Goal: Task Accomplishment & Management: Complete application form

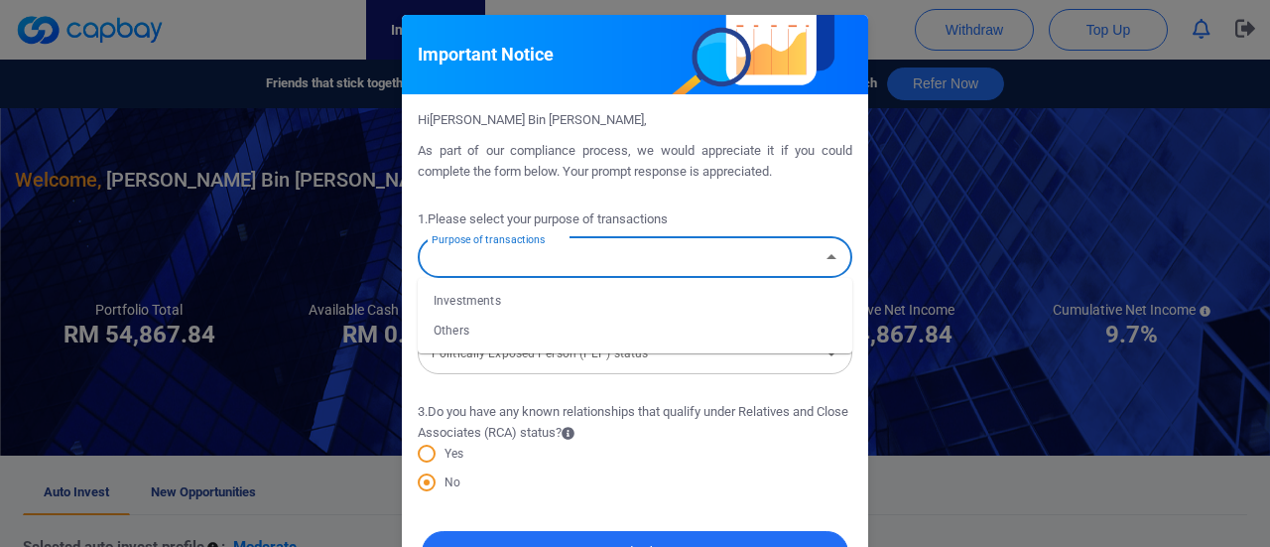
click at [680, 258] on input "Purpose of transactions" at bounding box center [619, 257] width 390 height 37
click at [631, 301] on li "Investments" at bounding box center [635, 301] width 435 height 30
type input "Investments"
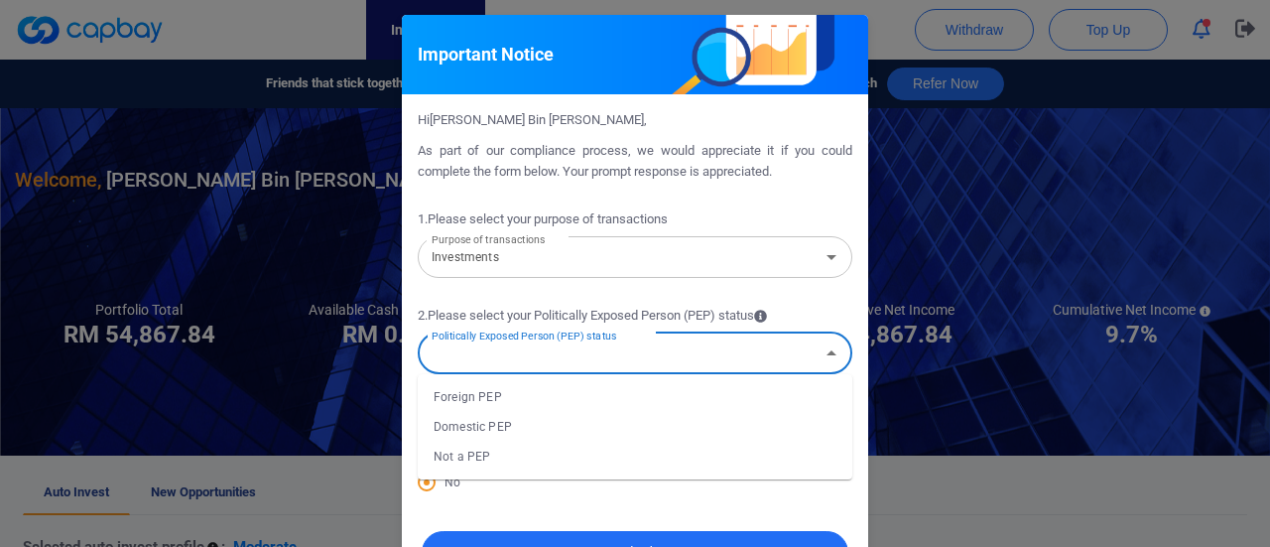
click at [566, 355] on input "Politically Exposed Person (PEP) status" at bounding box center [619, 352] width 390 height 37
click at [523, 448] on li "Not a PEP" at bounding box center [635, 457] width 435 height 30
type input "Not a PEP"
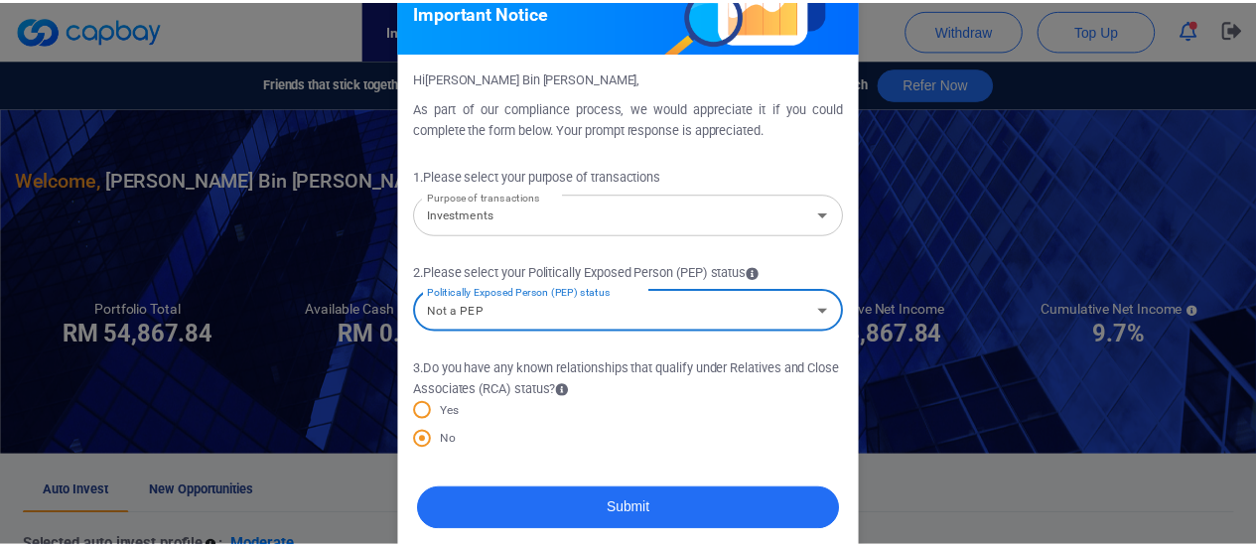
scroll to position [63, 0]
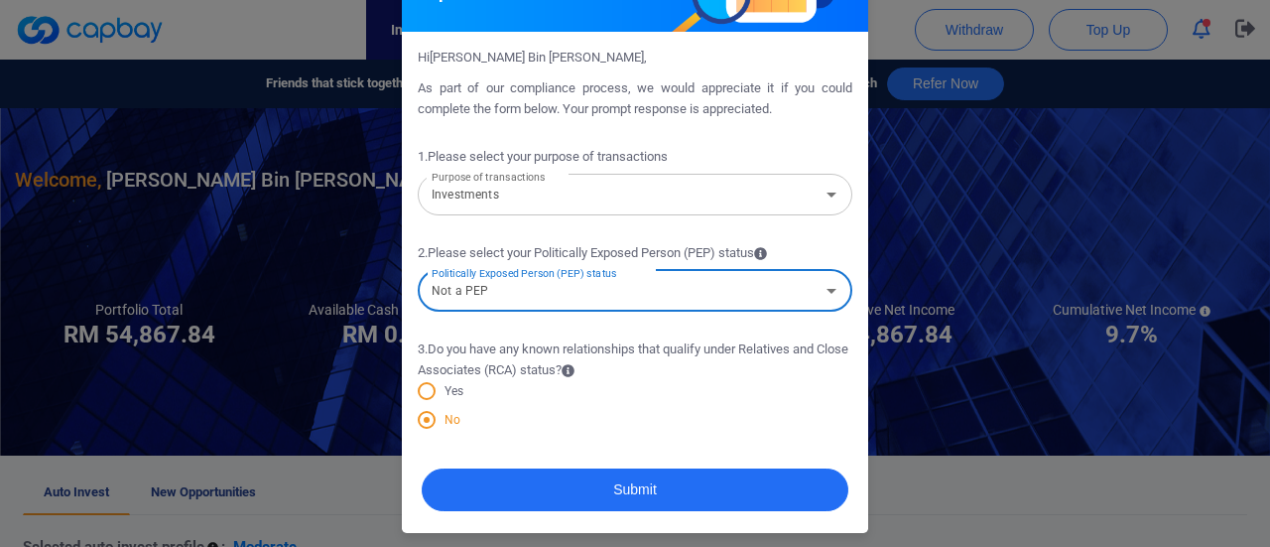
click at [443, 419] on span "No" at bounding box center [448, 420] width 25 height 18
click at [0, 0] on input "No" at bounding box center [0, 0] width 0 height 0
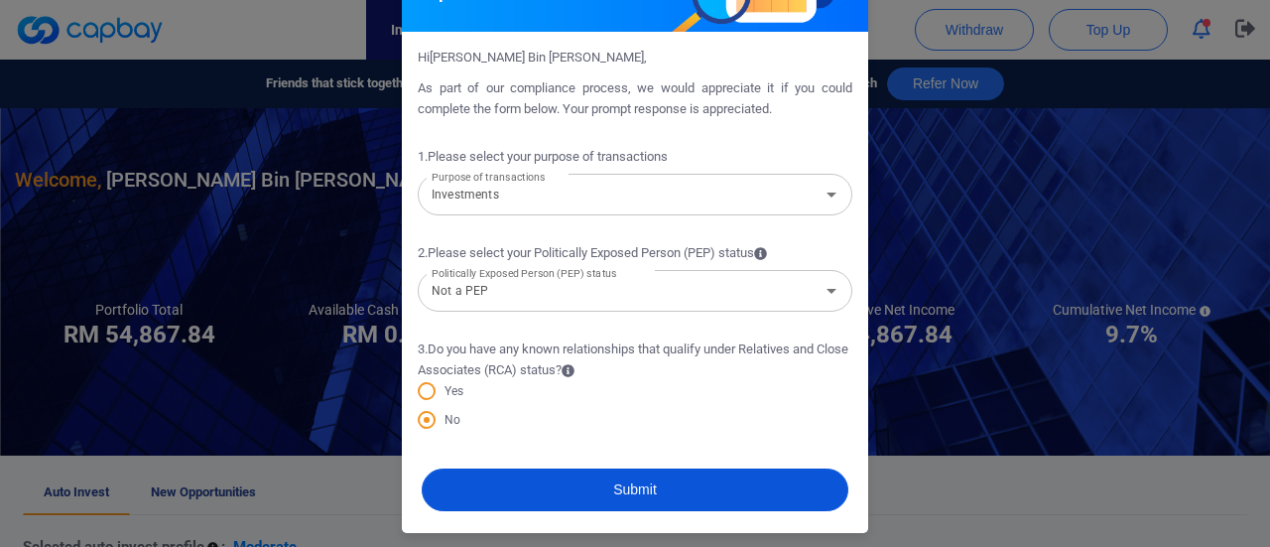
click at [517, 479] on button "Submit" at bounding box center [635, 489] width 427 height 43
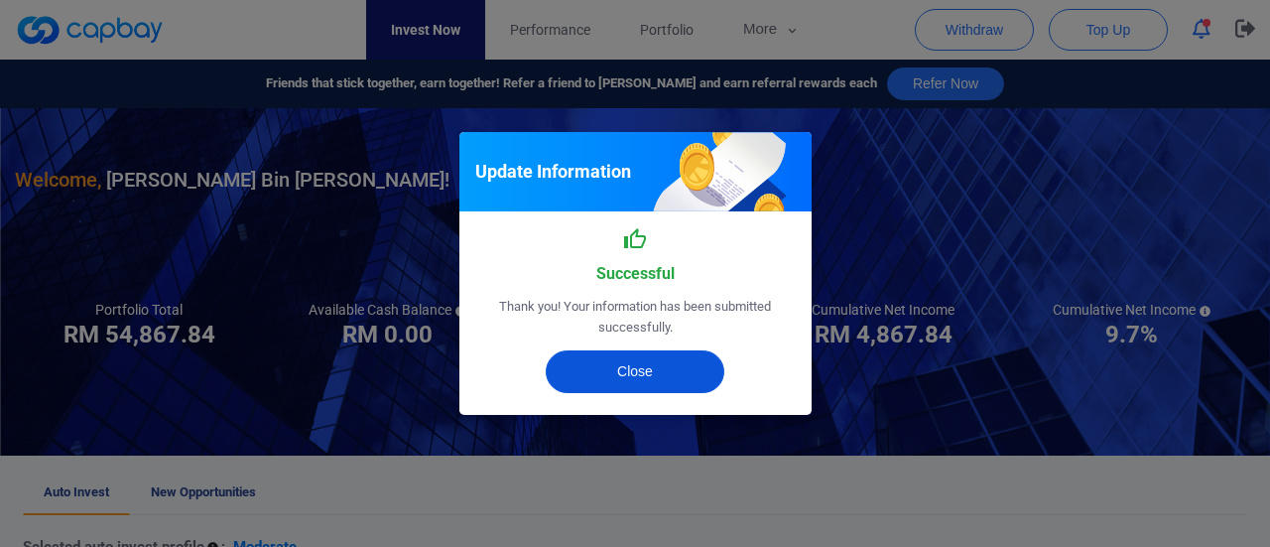
click at [617, 363] on button "Close" at bounding box center [635, 371] width 179 height 43
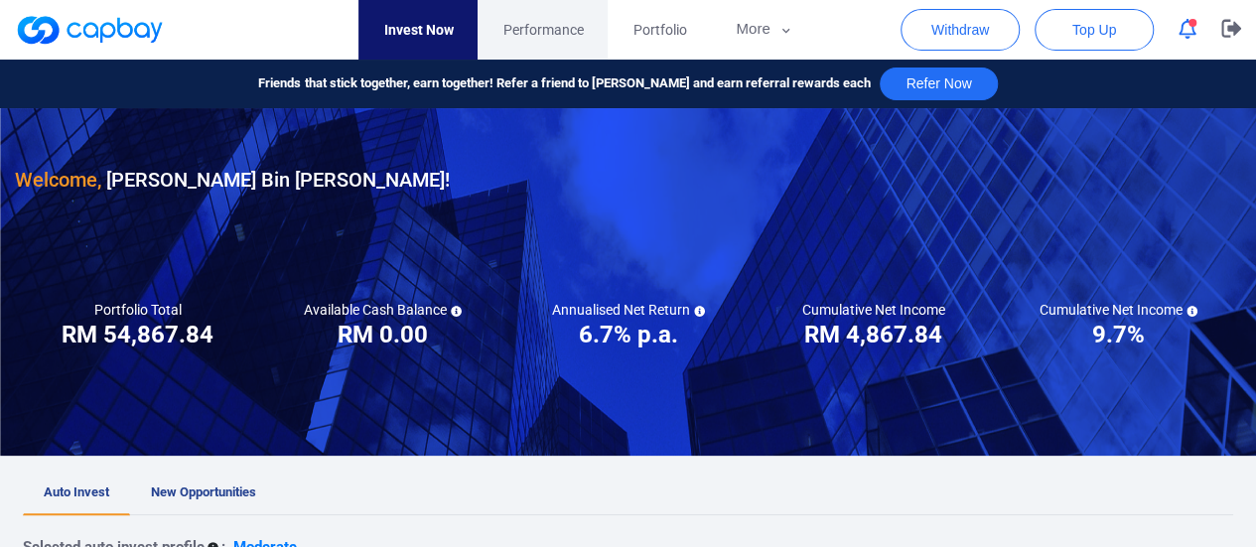
click at [528, 24] on span "Performance" at bounding box center [542, 30] width 80 height 22
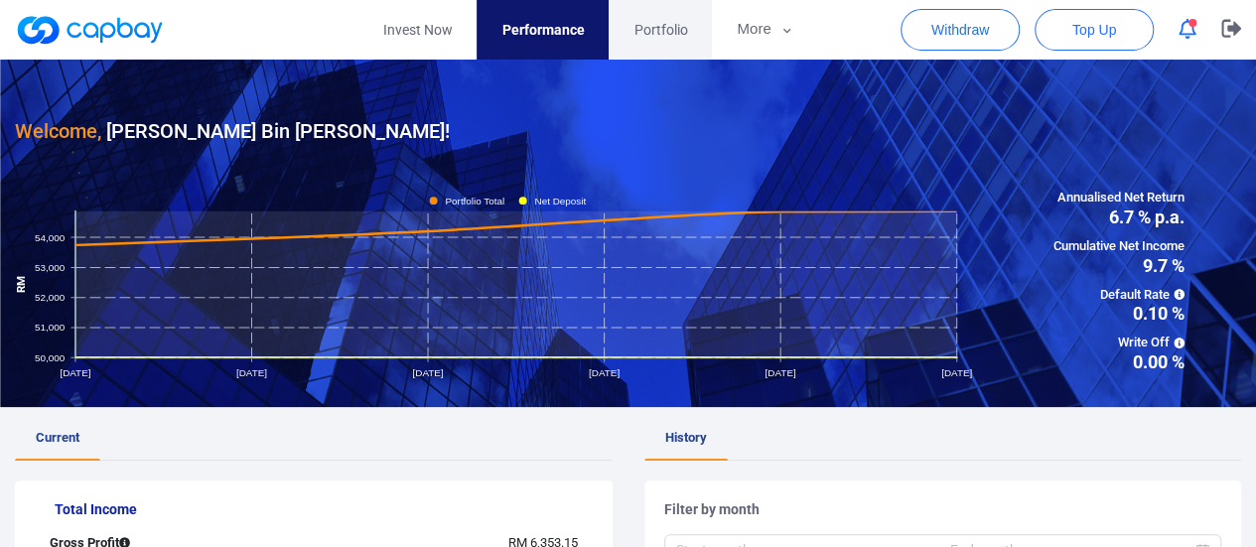
click at [655, 35] on span "Portfolio" at bounding box center [660, 30] width 54 height 22
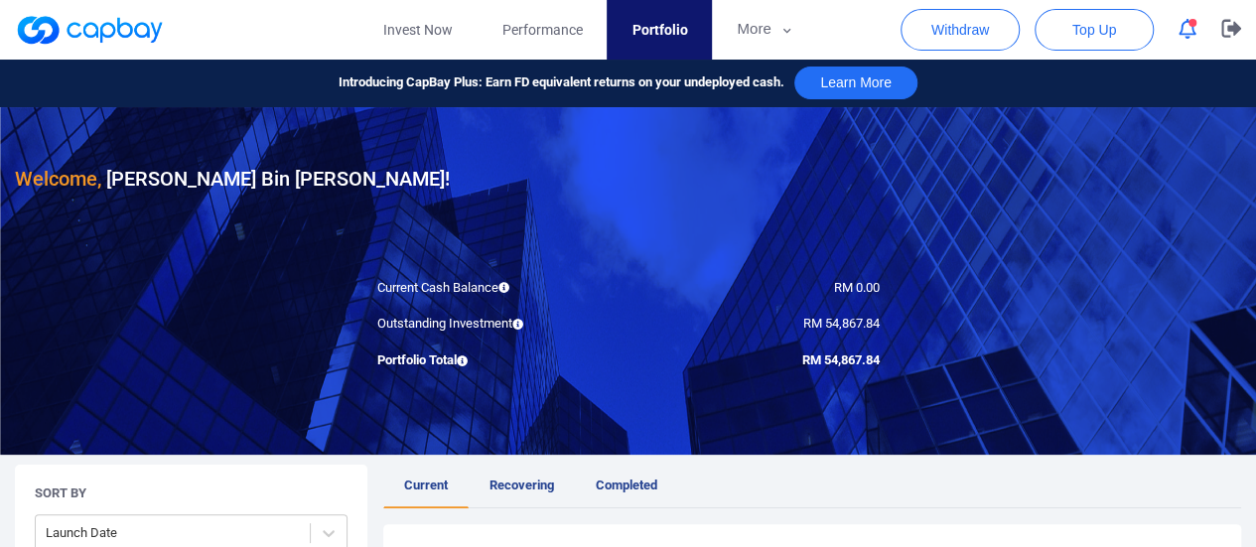
scroll to position [298, 0]
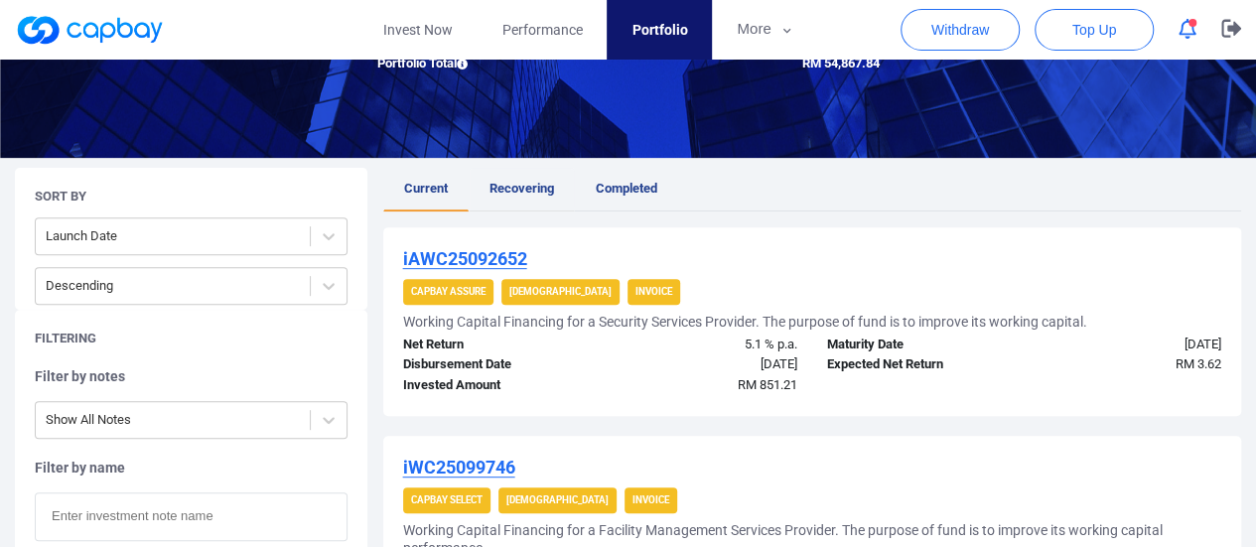
click at [534, 190] on span "Recovering" at bounding box center [521, 188] width 65 height 15
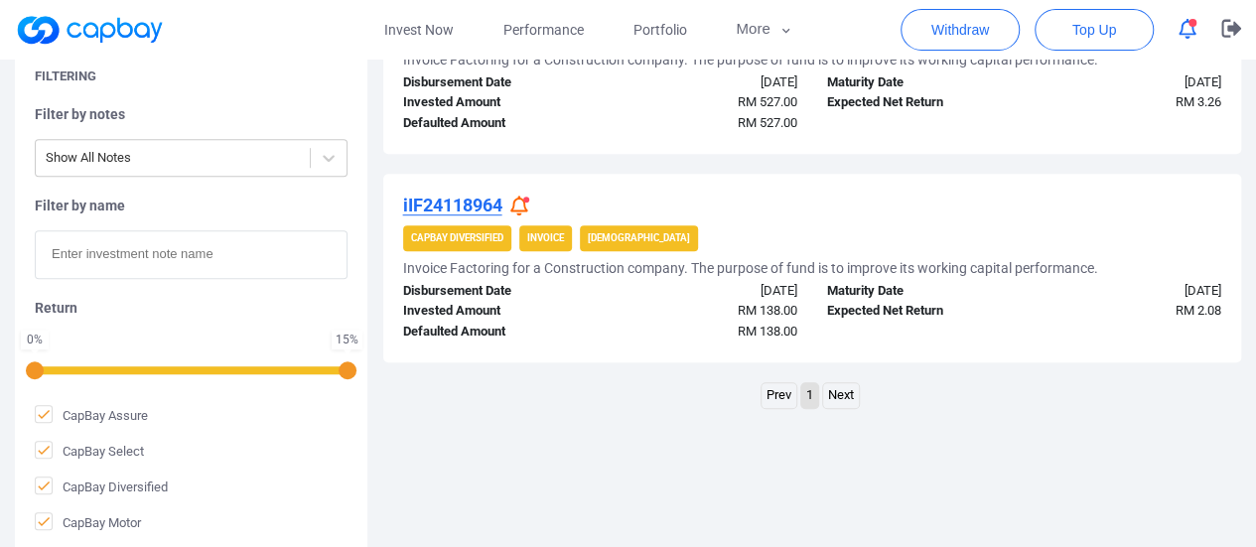
scroll to position [395, 0]
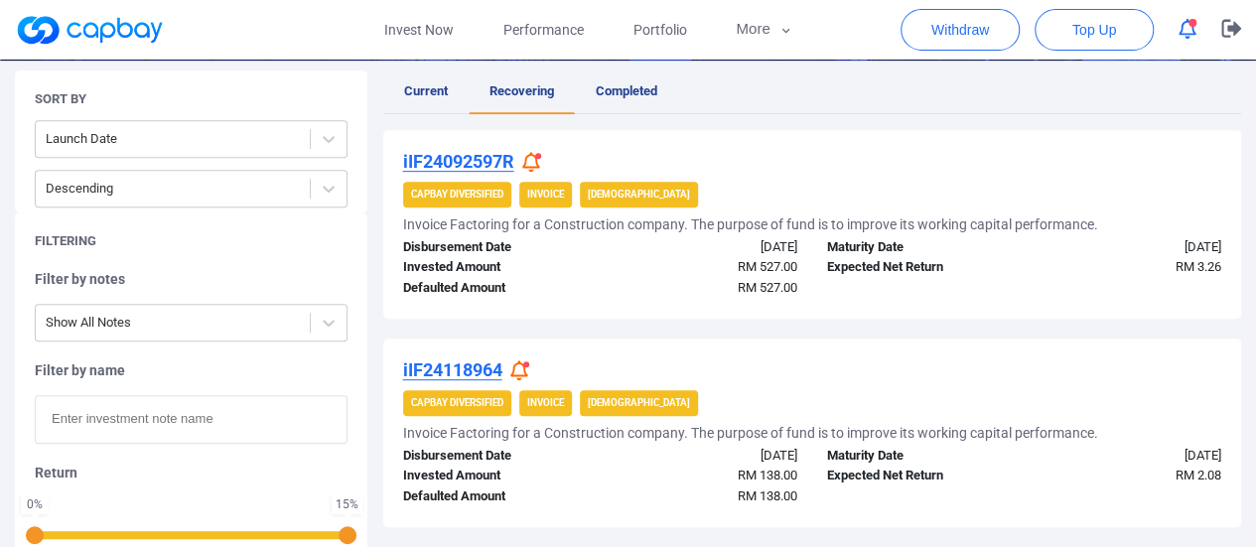
click at [417, 100] on link "Current" at bounding box center [425, 92] width 85 height 44
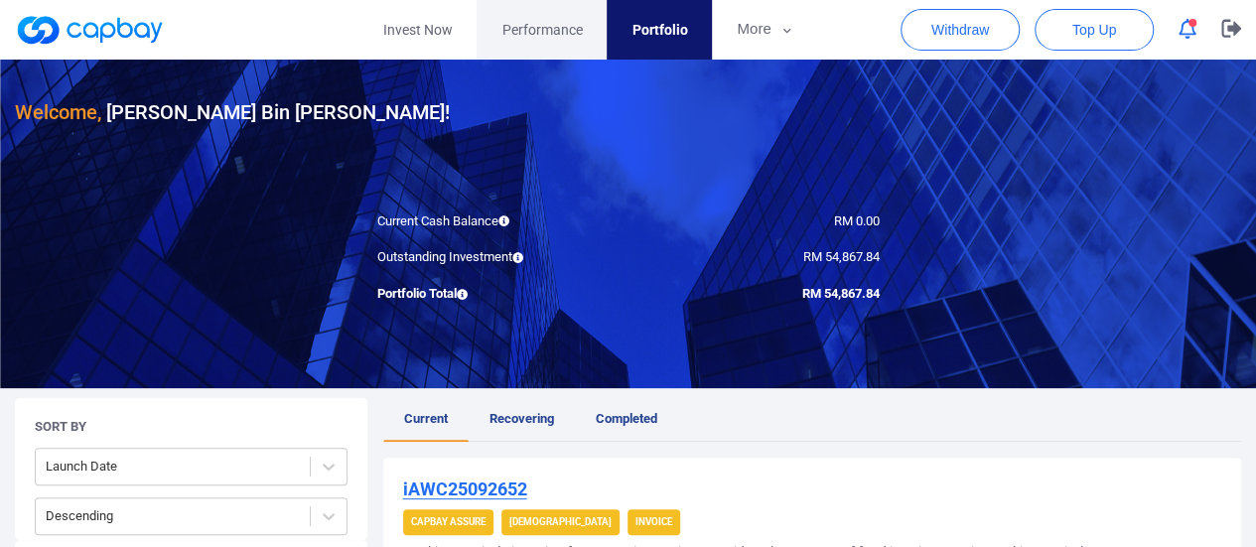
scroll to position [99, 0]
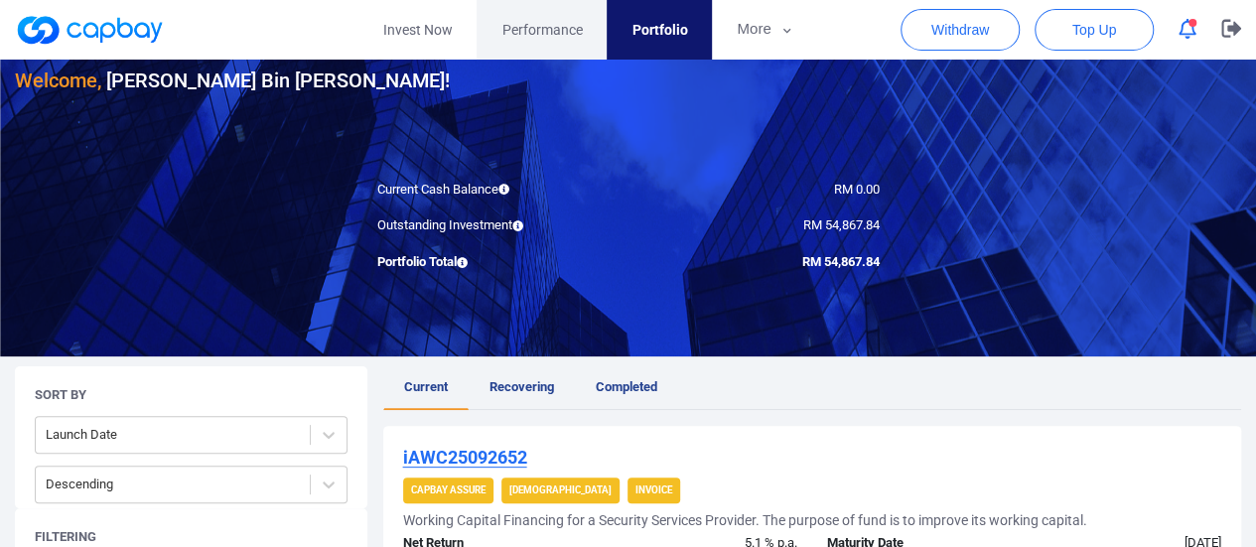
click at [528, 29] on span "Performance" at bounding box center [541, 30] width 80 height 22
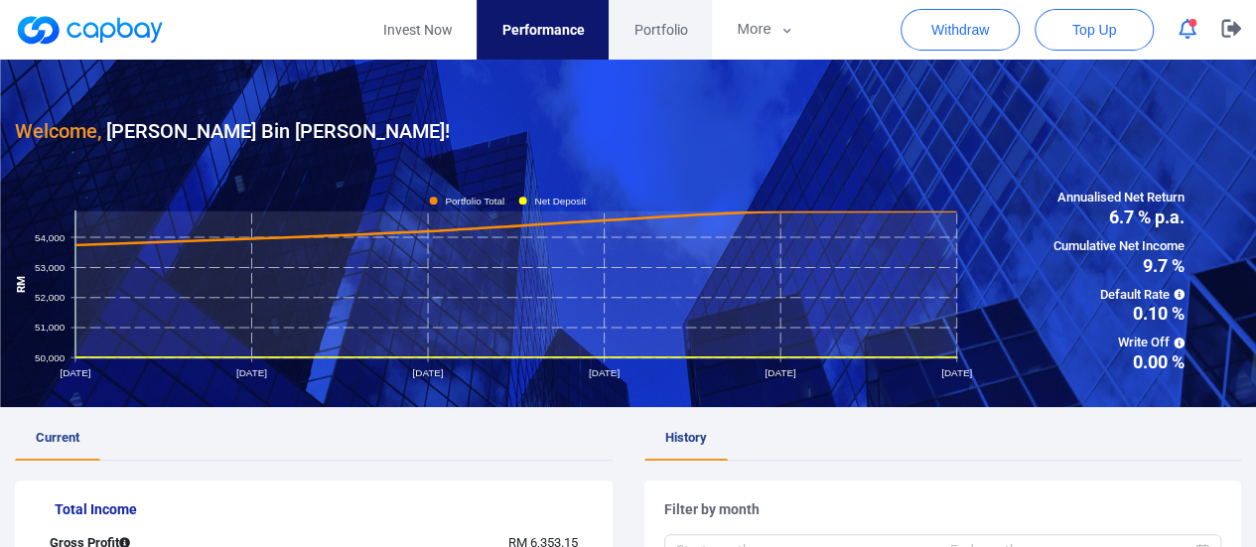
click at [669, 30] on span "Portfolio" at bounding box center [660, 30] width 54 height 22
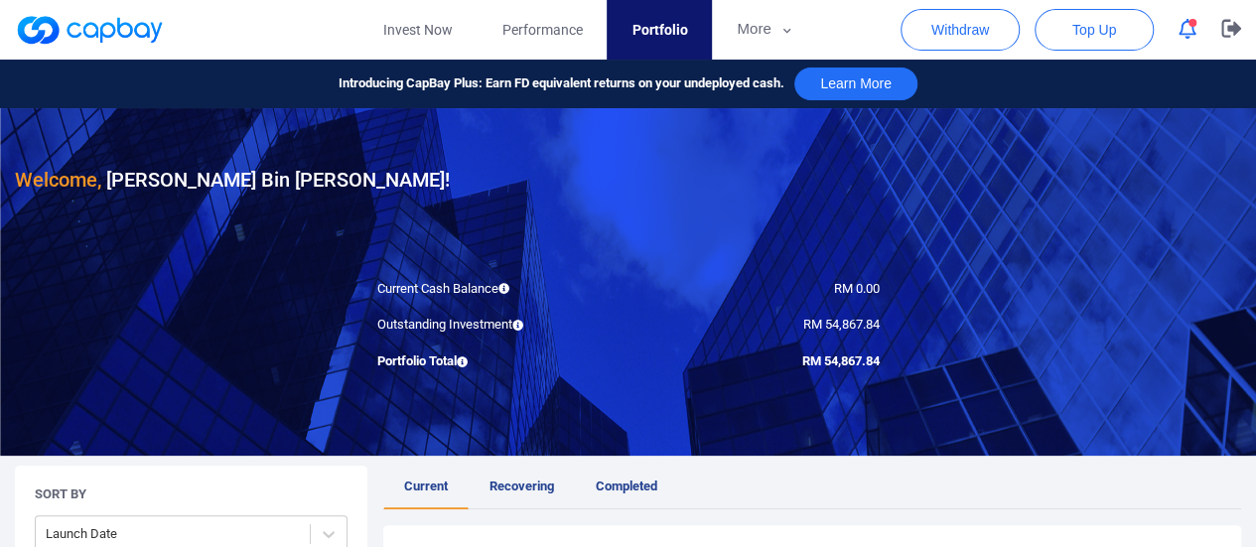
scroll to position [199, 0]
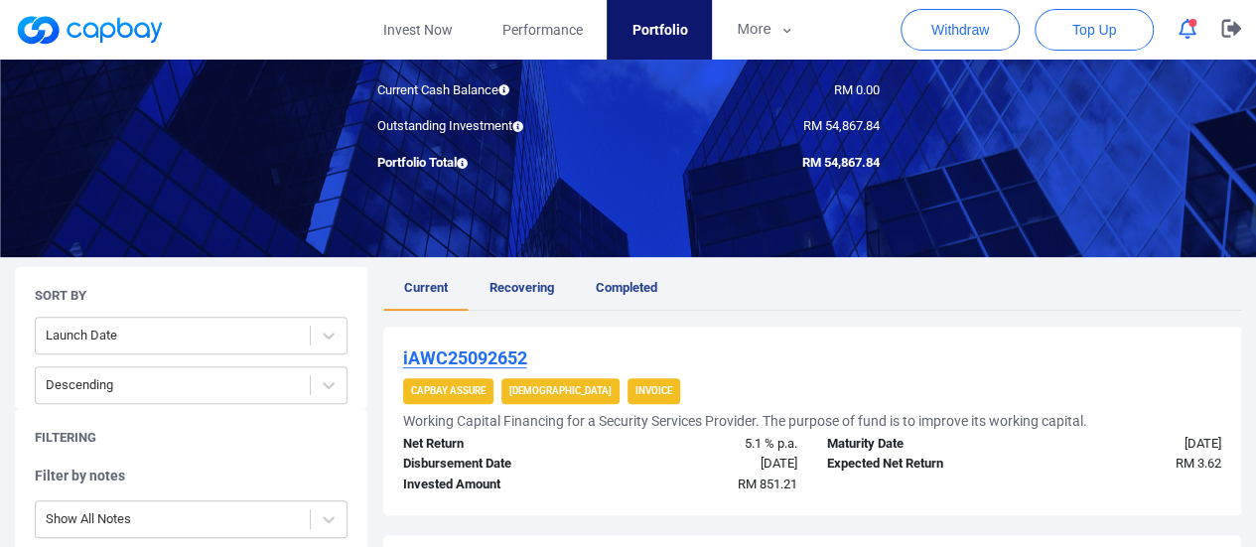
click at [515, 287] on span "Recovering" at bounding box center [521, 287] width 65 height 15
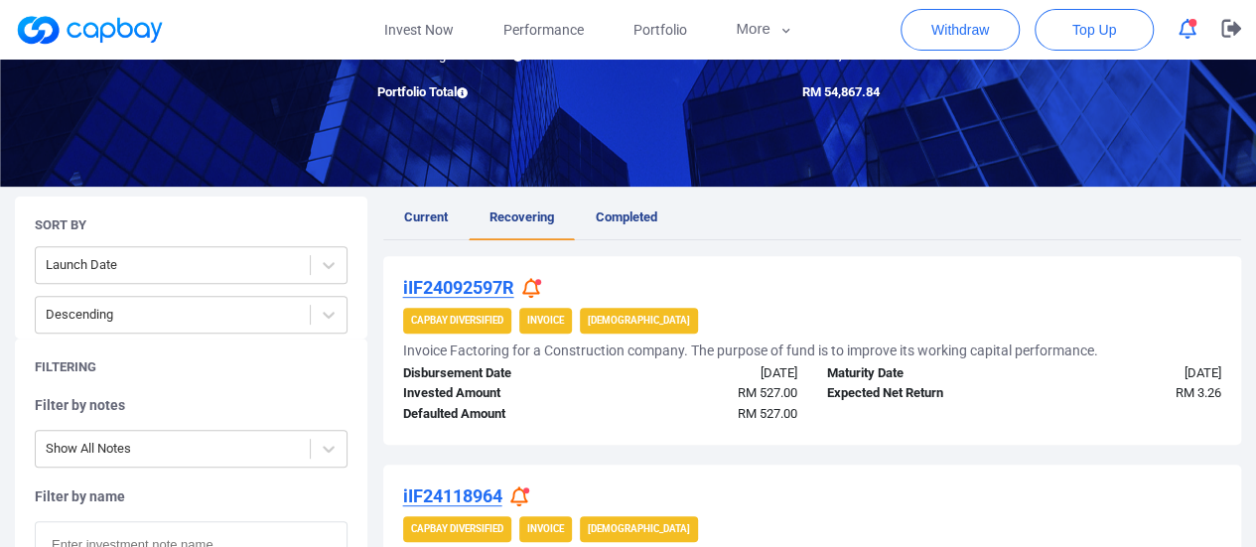
scroll to position [397, 0]
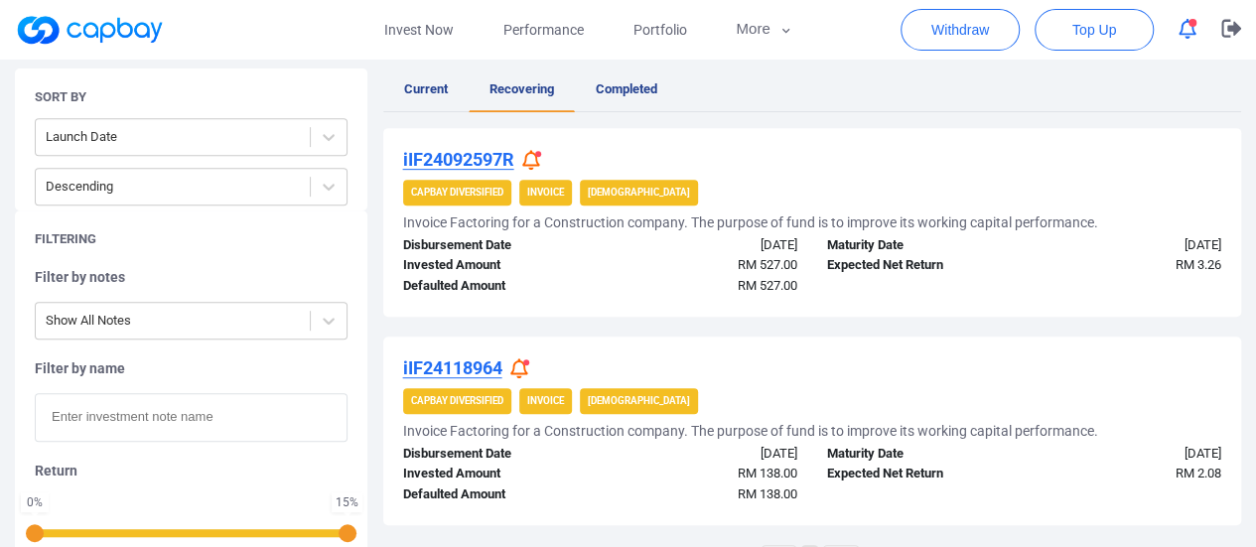
click at [540, 157] on icon at bounding box center [531, 160] width 18 height 21
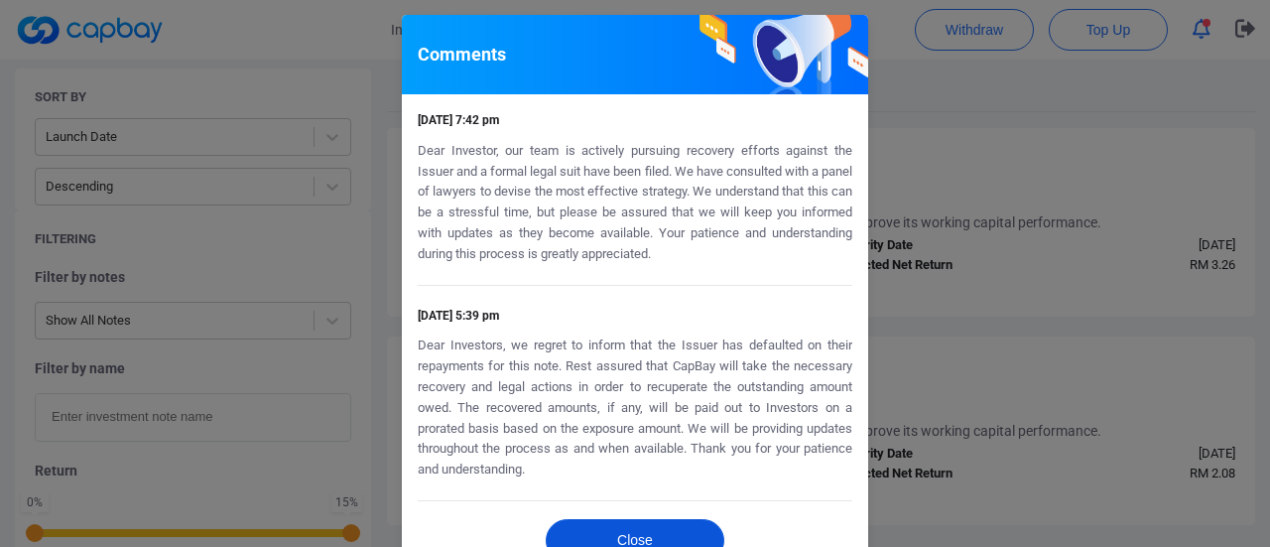
click at [562, 518] on div "Close" at bounding box center [635, 545] width 466 height 76
click at [558, 527] on button "Close" at bounding box center [635, 540] width 179 height 43
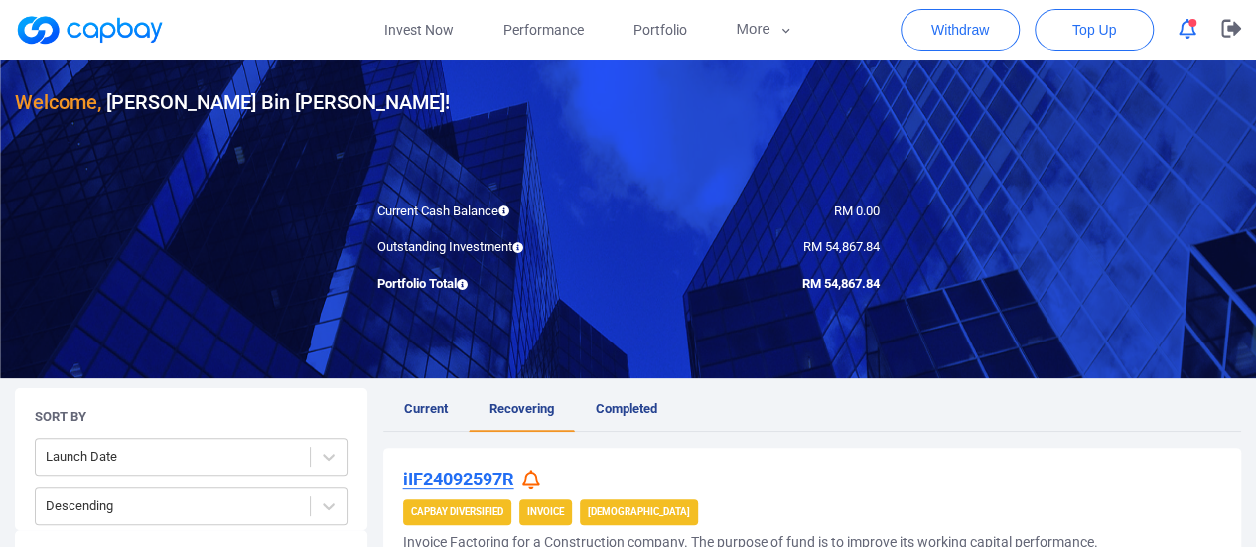
scroll to position [298, 0]
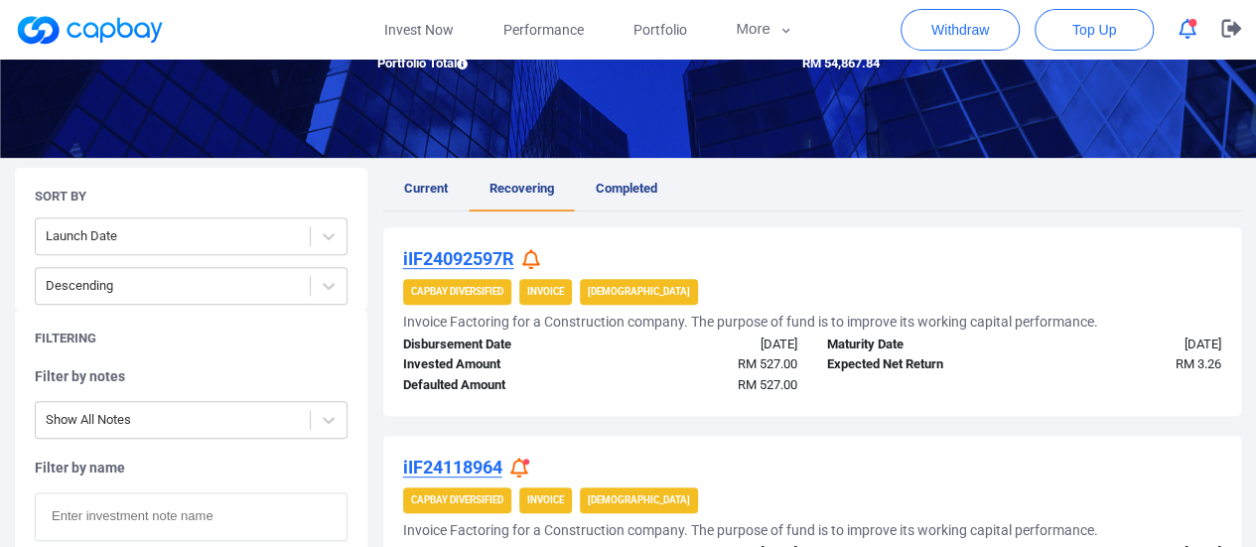
click at [638, 190] on span "Completed" at bounding box center [627, 188] width 62 height 15
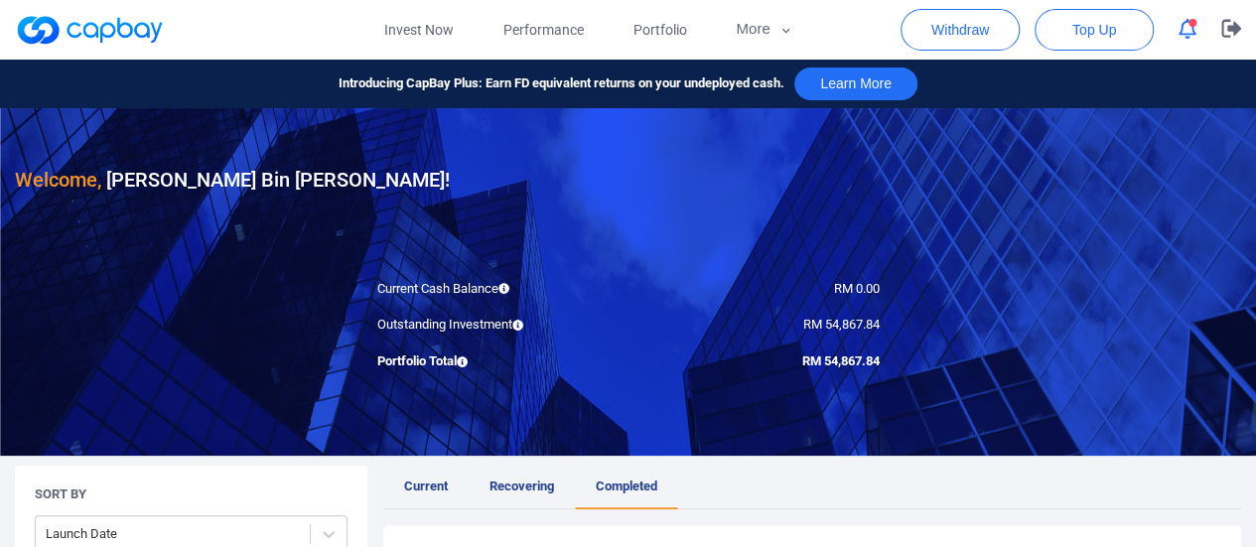
click at [528, 471] on link "Recovering" at bounding box center [521, 488] width 106 height 44
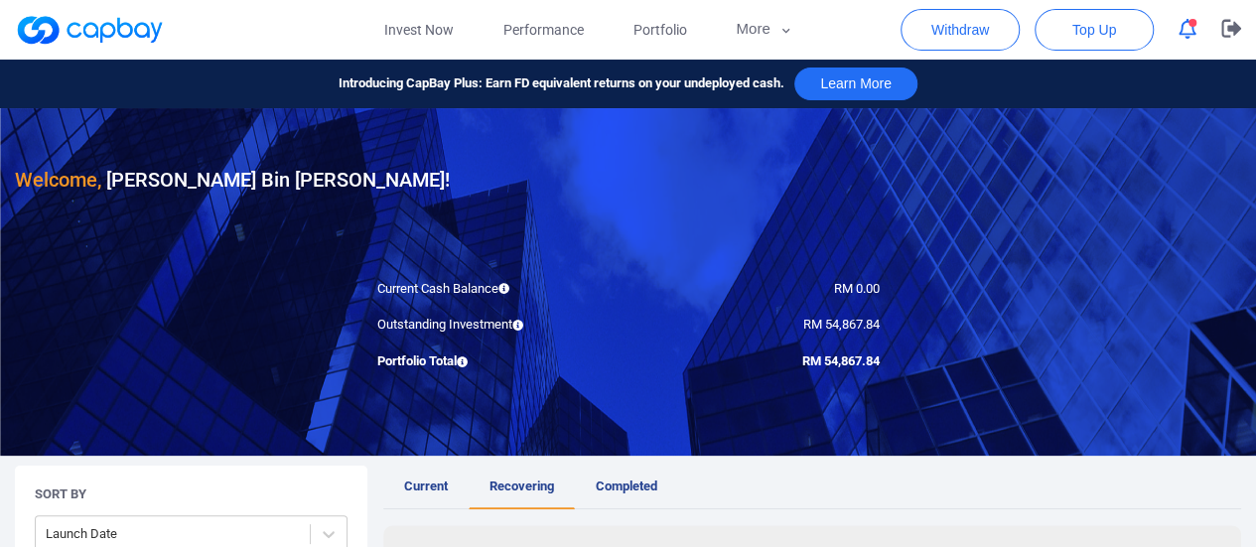
click at [528, 483] on span "Recovering" at bounding box center [521, 485] width 65 height 15
